Goal: Task Accomplishment & Management: Manage account settings

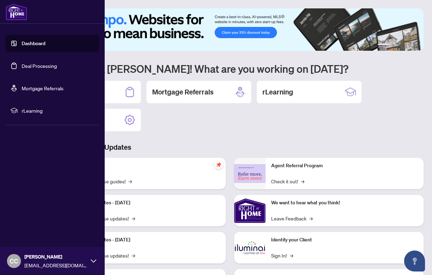
click at [37, 69] on link "Deal Processing" at bounding box center [39, 66] width 35 height 6
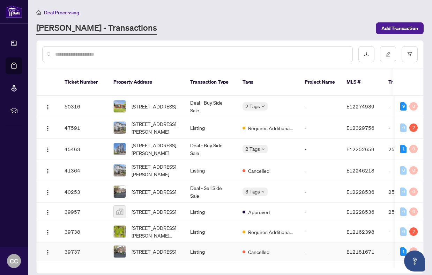
scroll to position [0, 6]
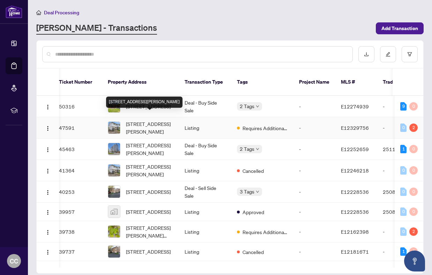
click at [146, 121] on span "[STREET_ADDRESS][PERSON_NAME]" at bounding box center [149, 127] width 47 height 15
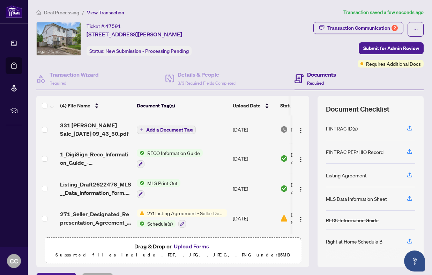
click at [162, 128] on span "Add a Document Tag" at bounding box center [169, 129] width 46 height 5
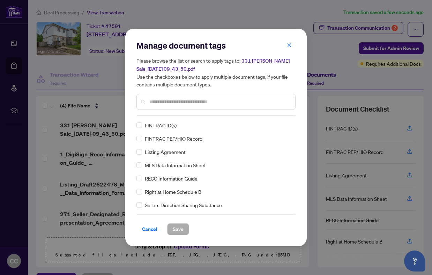
click at [167, 105] on input "text" at bounding box center [219, 102] width 140 height 8
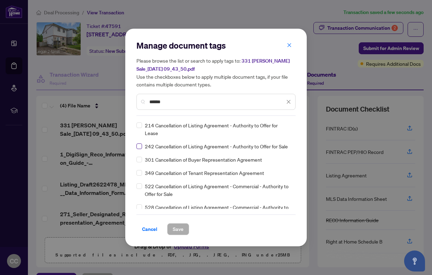
type input "******"
click at [141, 144] on span at bounding box center [140, 146] width 6 height 6
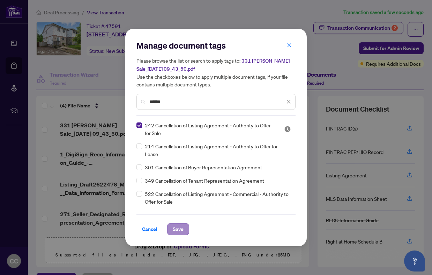
click at [183, 227] on span "Save" at bounding box center [178, 228] width 11 height 11
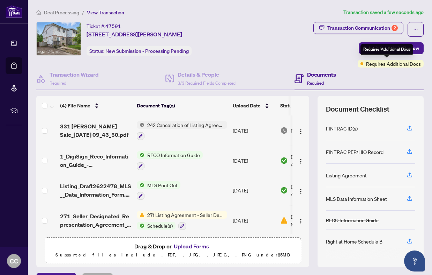
click at [382, 48] on div "Requires Additional Docs" at bounding box center [387, 49] width 53 height 11
click at [417, 47] on span "Submit for Admin Review" at bounding box center [392, 48] width 56 height 11
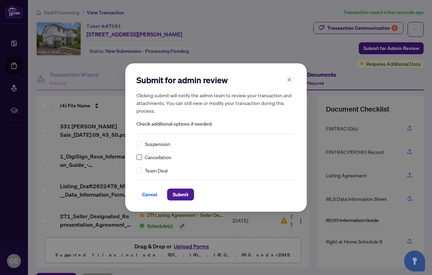
click at [142, 159] on label at bounding box center [140, 157] width 6 height 8
click at [179, 192] on span "Submit" at bounding box center [181, 194] width 16 height 11
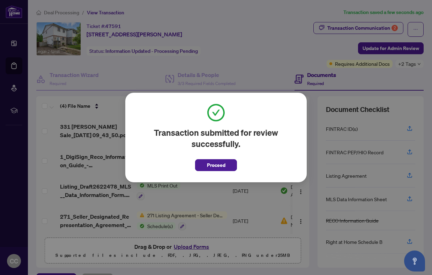
click at [225, 167] on span "Proceed" at bounding box center [216, 164] width 19 height 11
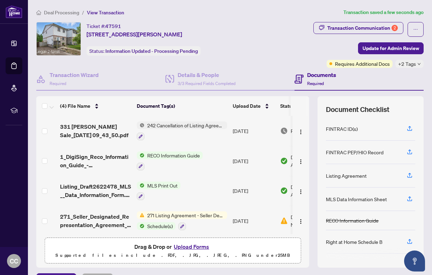
click at [56, 11] on span "Deal Processing" at bounding box center [61, 12] width 35 height 6
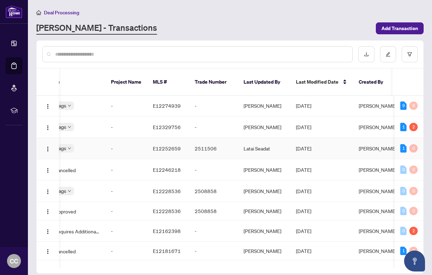
scroll to position [1, 220]
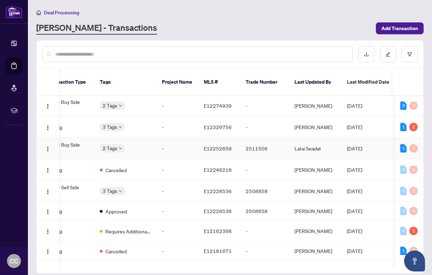
click at [185, 138] on td "-" at bounding box center [177, 148] width 42 height 21
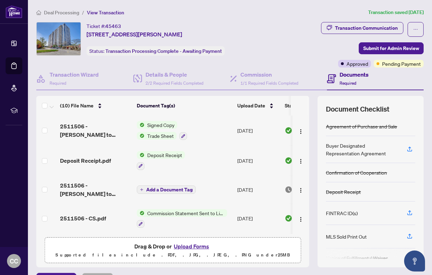
click at [61, 10] on span "Deal Processing" at bounding box center [61, 12] width 35 height 6
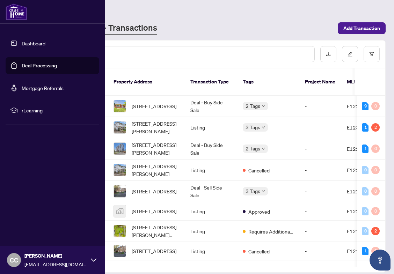
click at [22, 43] on link "Dashboard" at bounding box center [34, 43] width 24 height 6
